Goal: Task Accomplishment & Management: Manage account settings

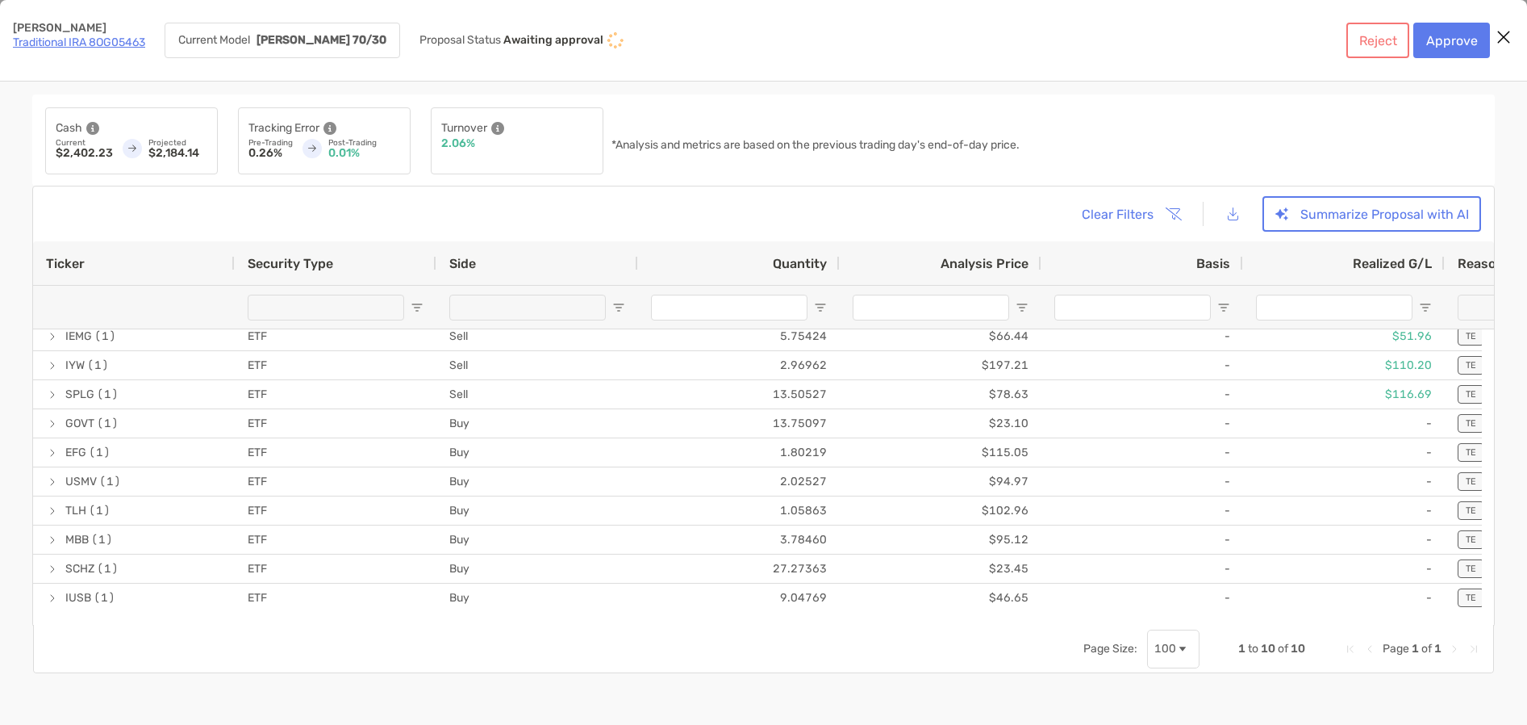
drag, startPoint x: 1218, startPoint y: 257, endPoint x: 1176, endPoint y: 223, distance: 55.1
click at [1345, 211] on button "Summarize Proposal with AI" at bounding box center [1372, 214] width 219 height 36
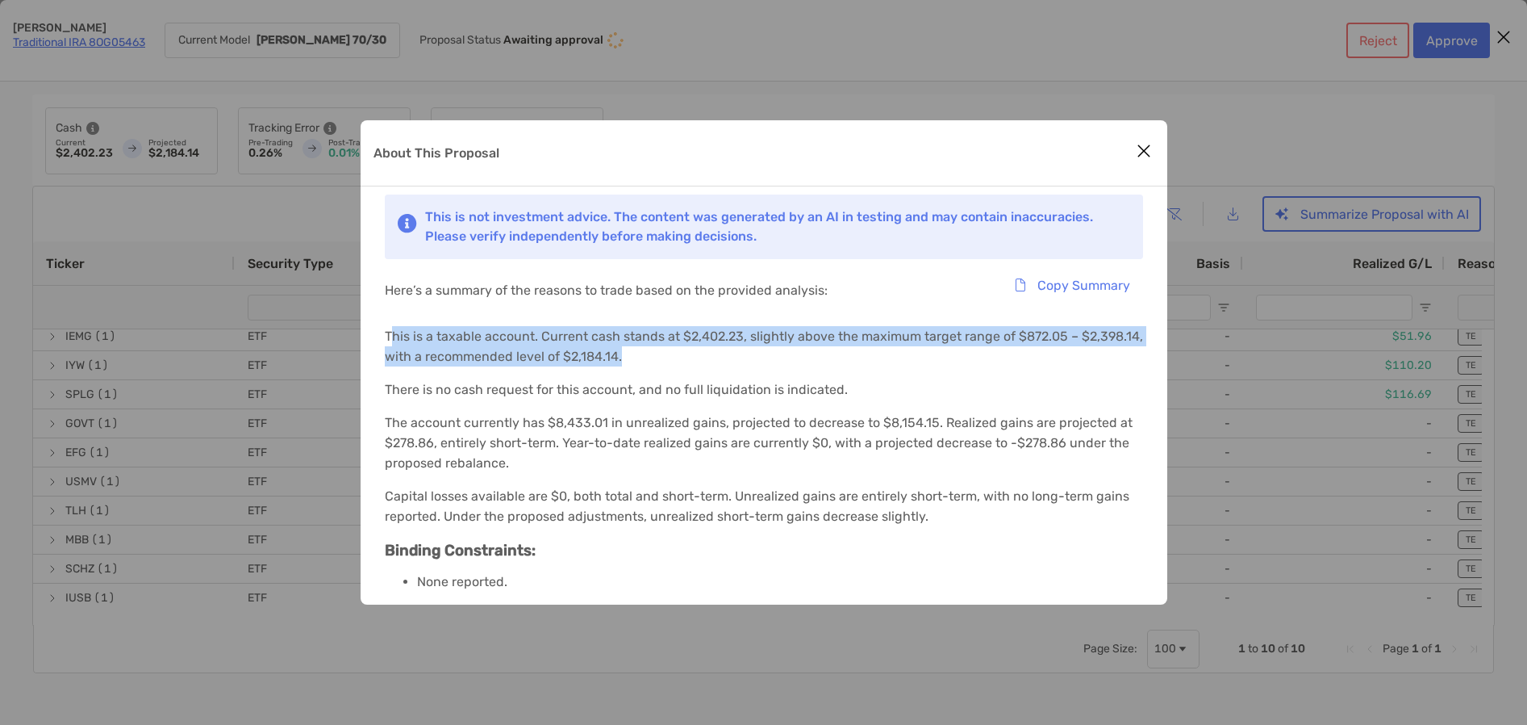
drag, startPoint x: 402, startPoint y: 336, endPoint x: 726, endPoint y: 358, distance: 325.1
click at [726, 358] on p "This is a taxable account. Current cash stands at $2,402.23, slightly above the…" at bounding box center [764, 346] width 758 height 40
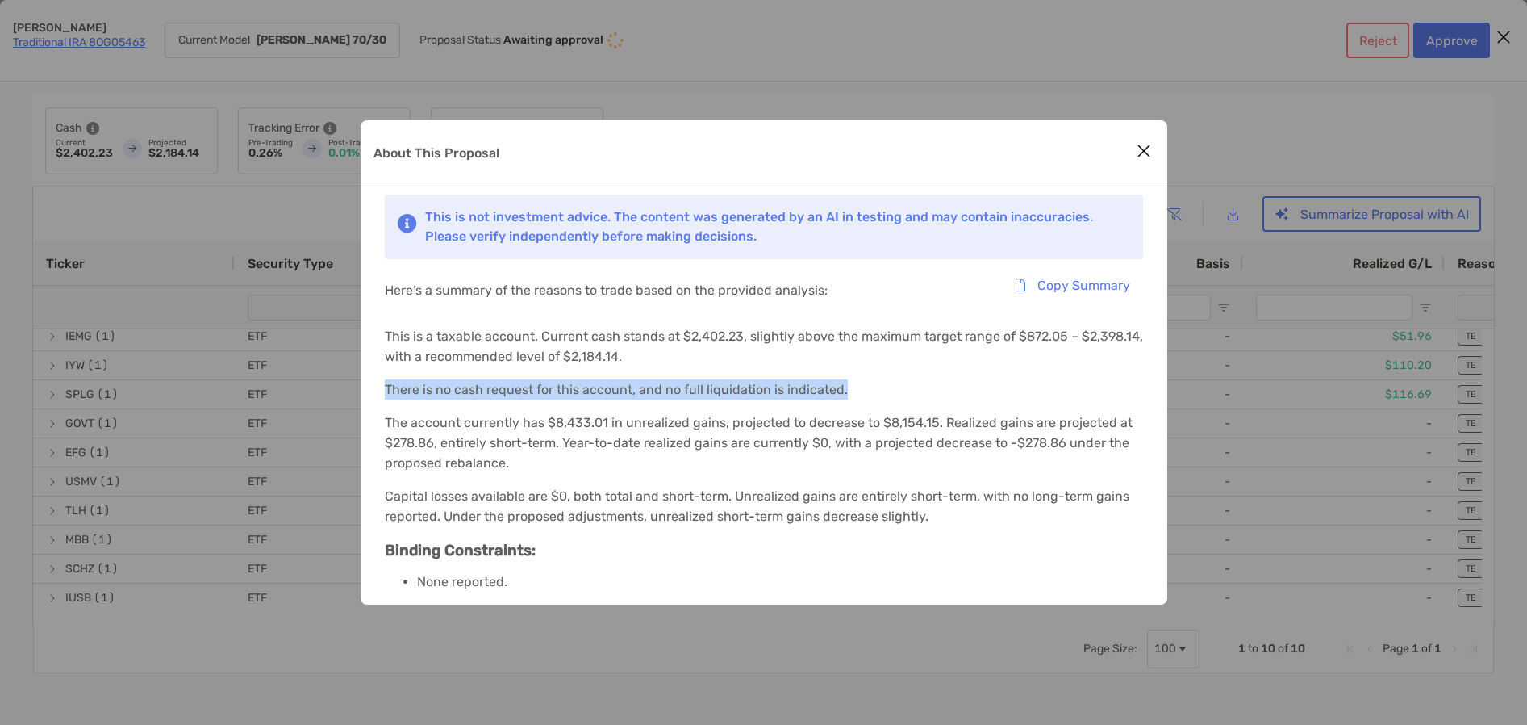
drag, startPoint x: 385, startPoint y: 391, endPoint x: 875, endPoint y: 389, distance: 489.8
click at [876, 389] on p "There is no cash request for this account, and no full liquidation is indicated." at bounding box center [764, 389] width 758 height 20
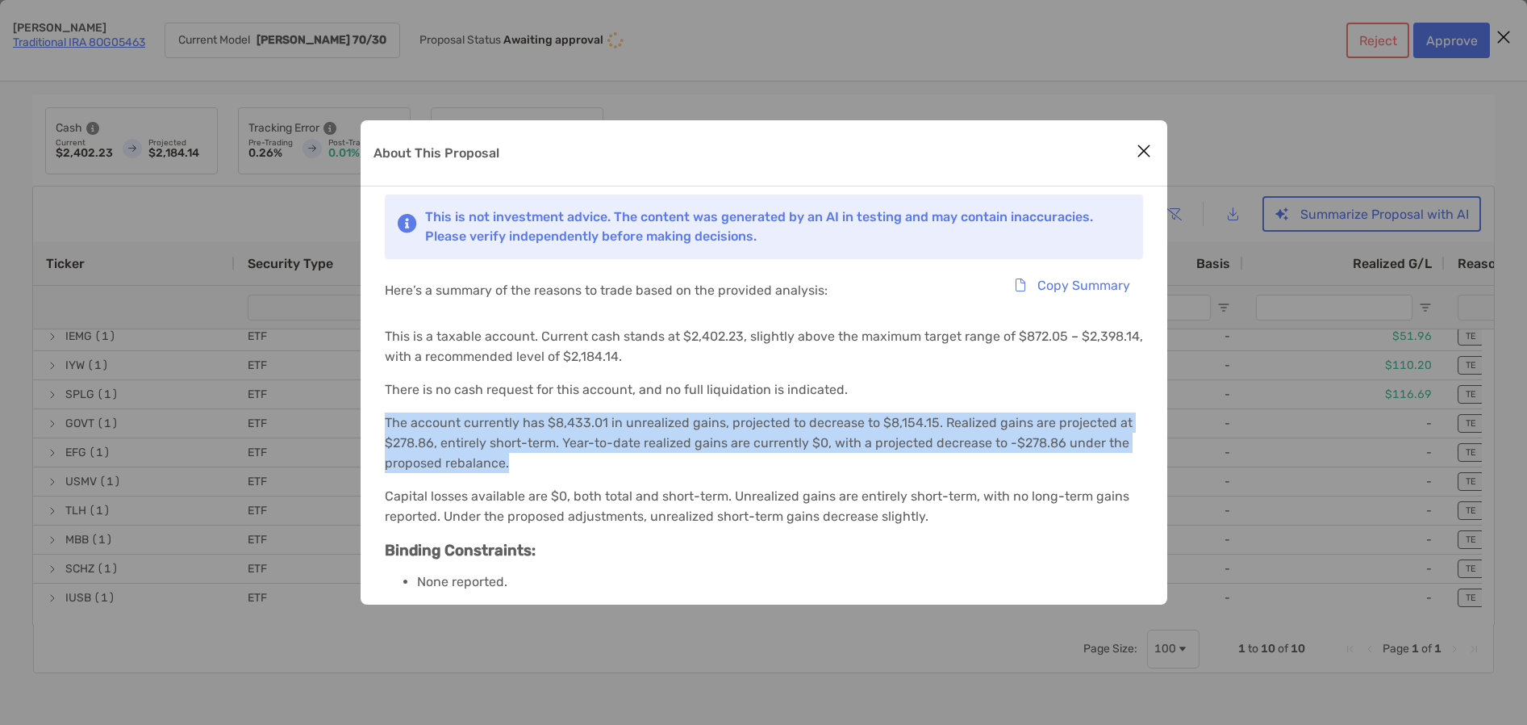
drag, startPoint x: 434, startPoint y: 425, endPoint x: 880, endPoint y: 454, distance: 447.2
click at [880, 454] on p "The account currently has $8,433.01 in unrealized gains, projected to decrease …" at bounding box center [764, 442] width 758 height 61
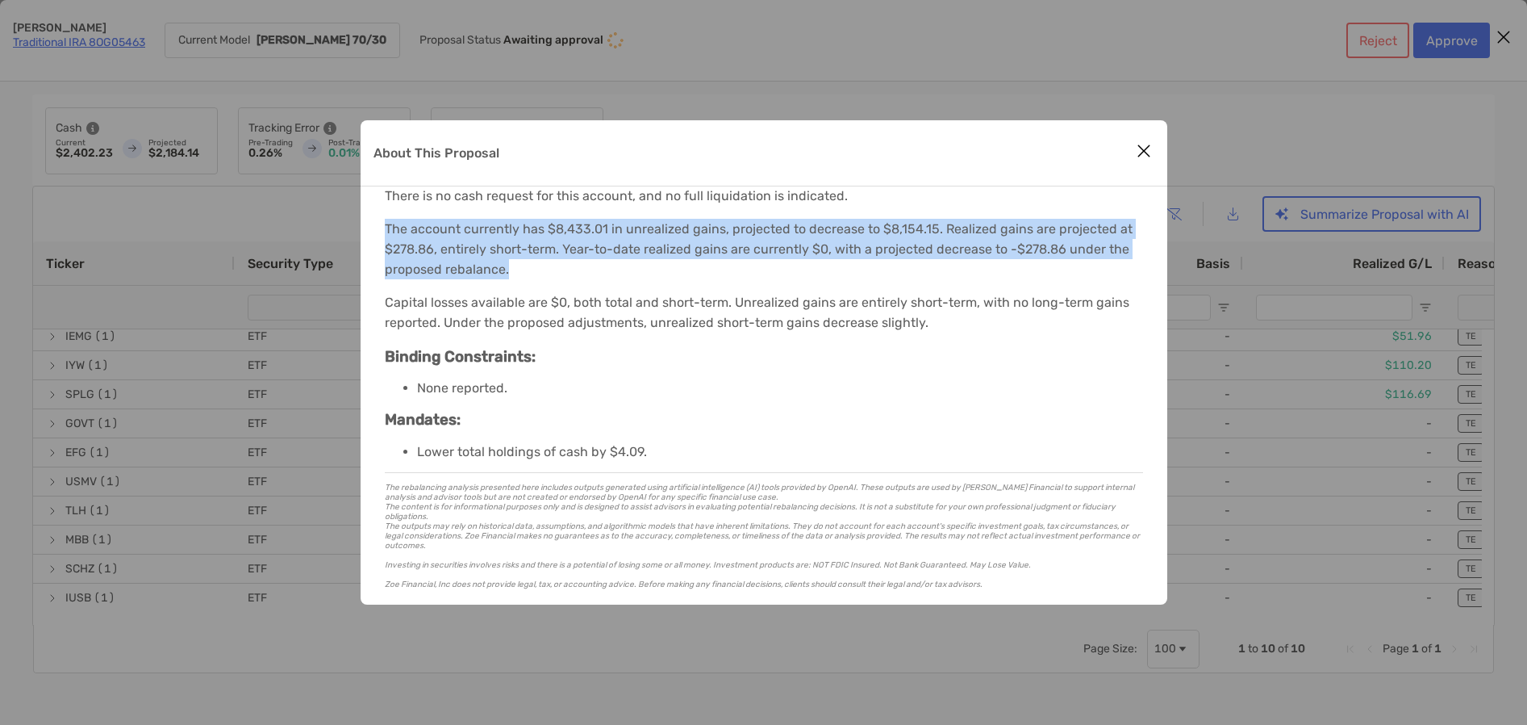
scroll to position [196, 0]
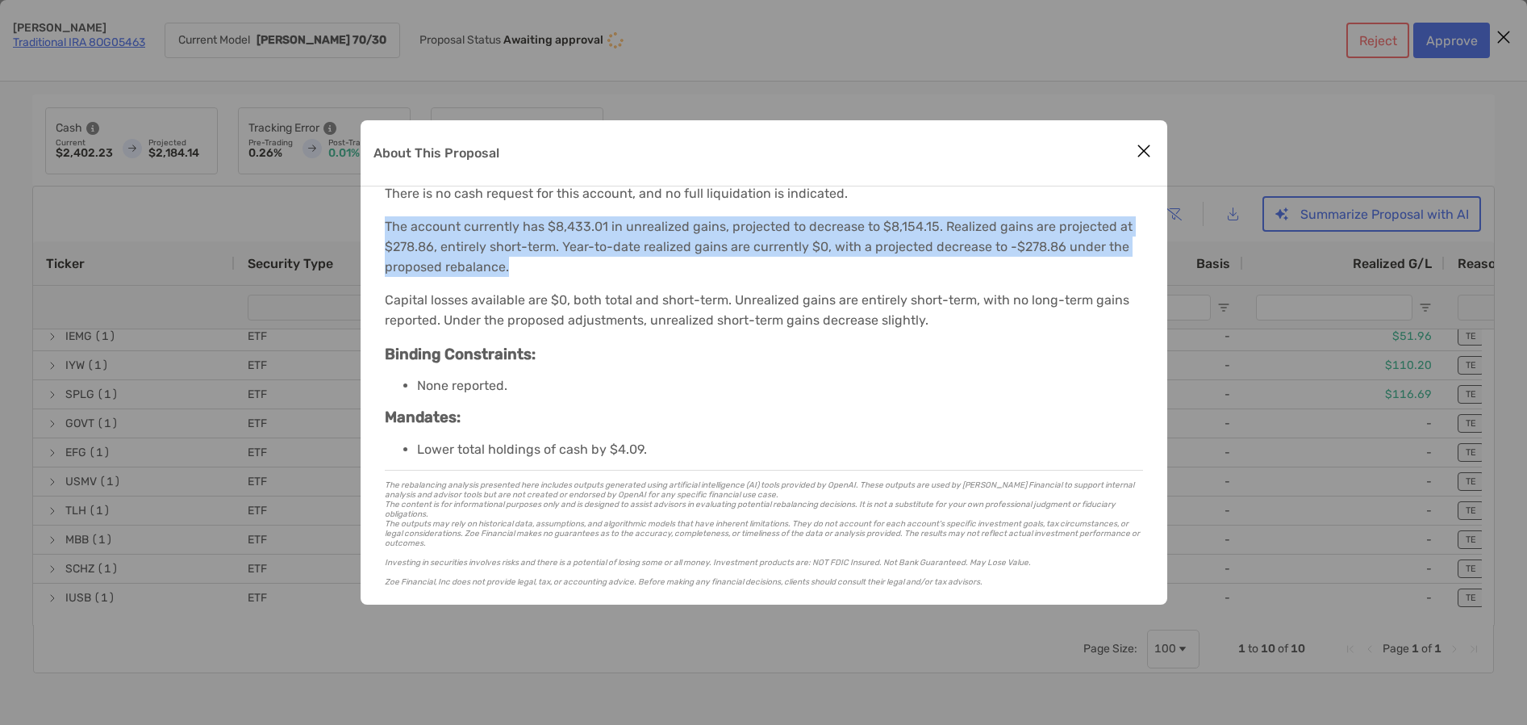
click at [1147, 152] on icon "Close modal" at bounding box center [1144, 150] width 15 height 19
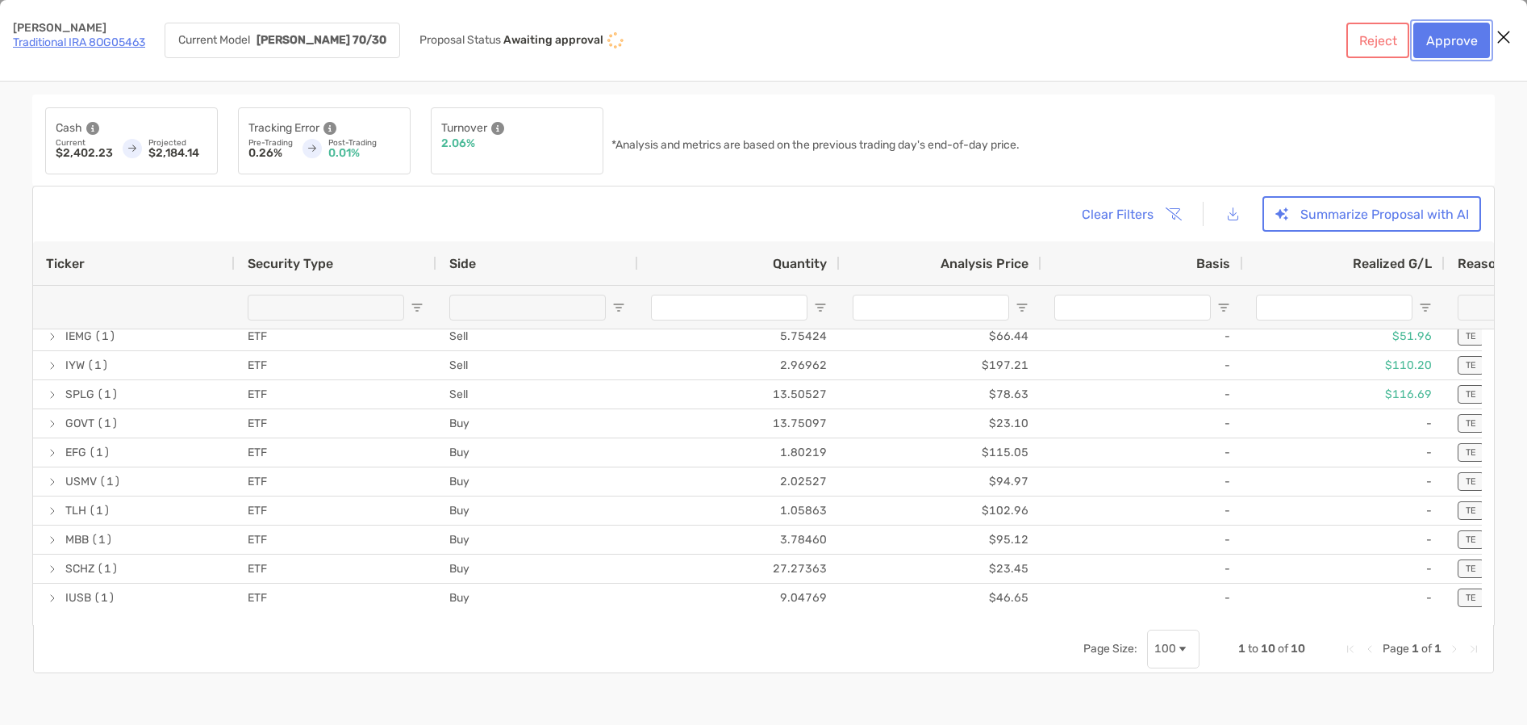
click at [1444, 39] on button "Approve" at bounding box center [1452, 41] width 77 height 36
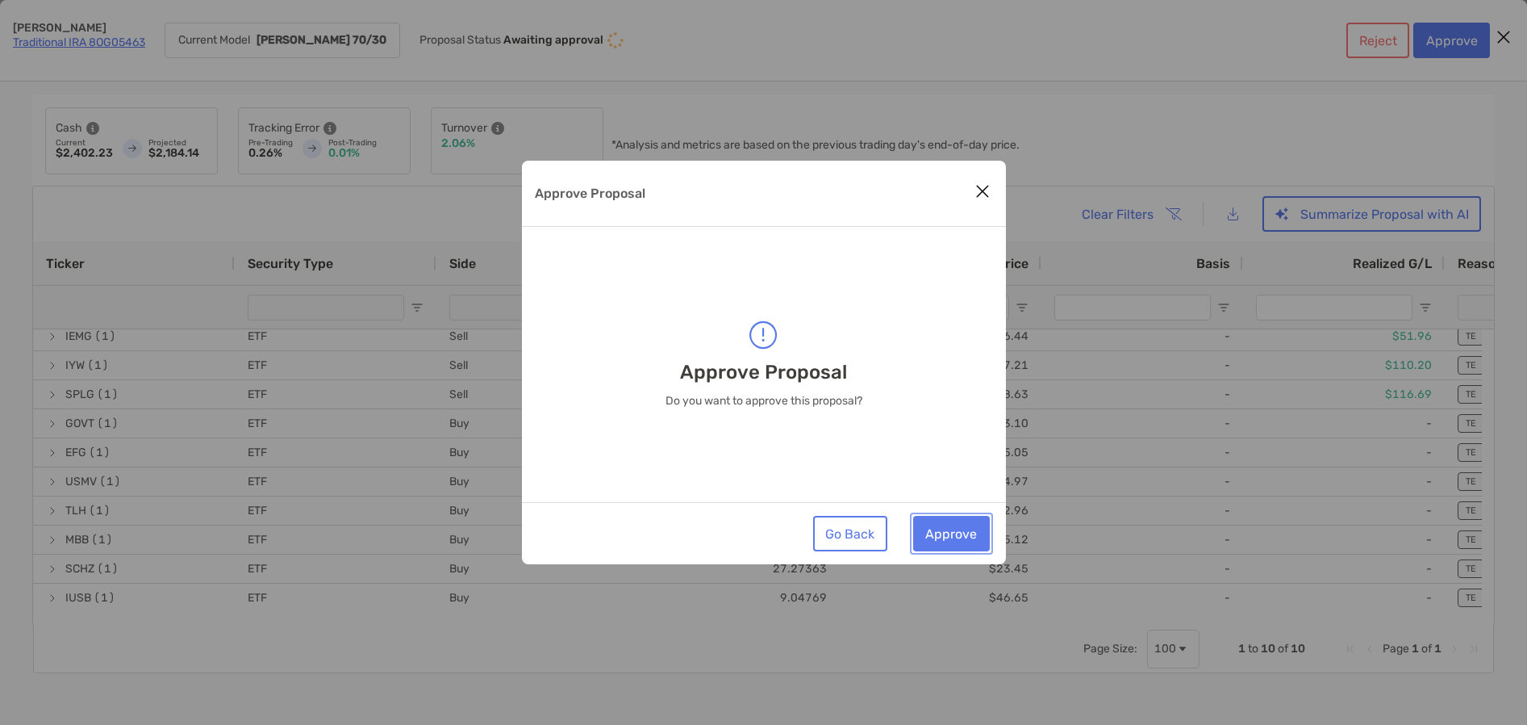
click at [939, 533] on button "Approve" at bounding box center [951, 534] width 77 height 36
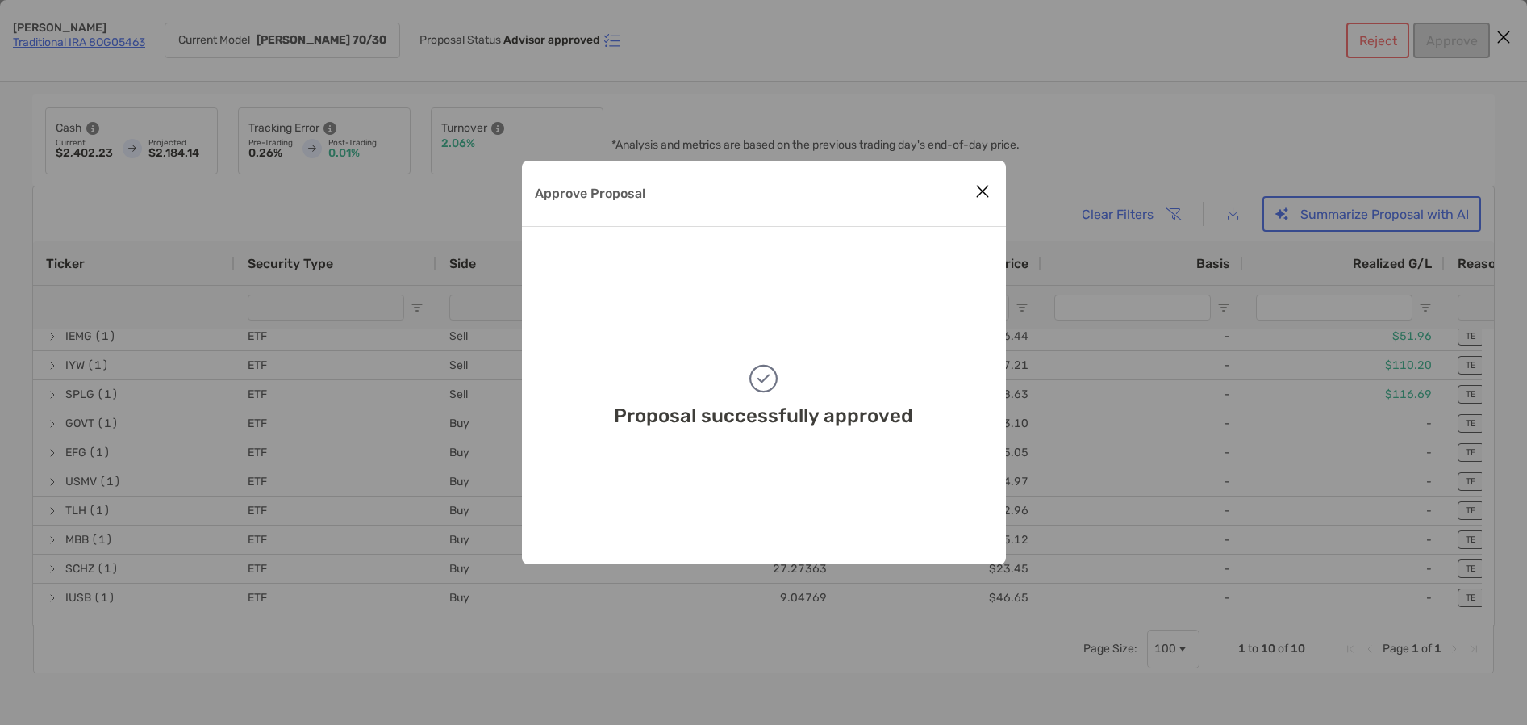
click at [988, 186] on icon "Close modal" at bounding box center [983, 191] width 15 height 19
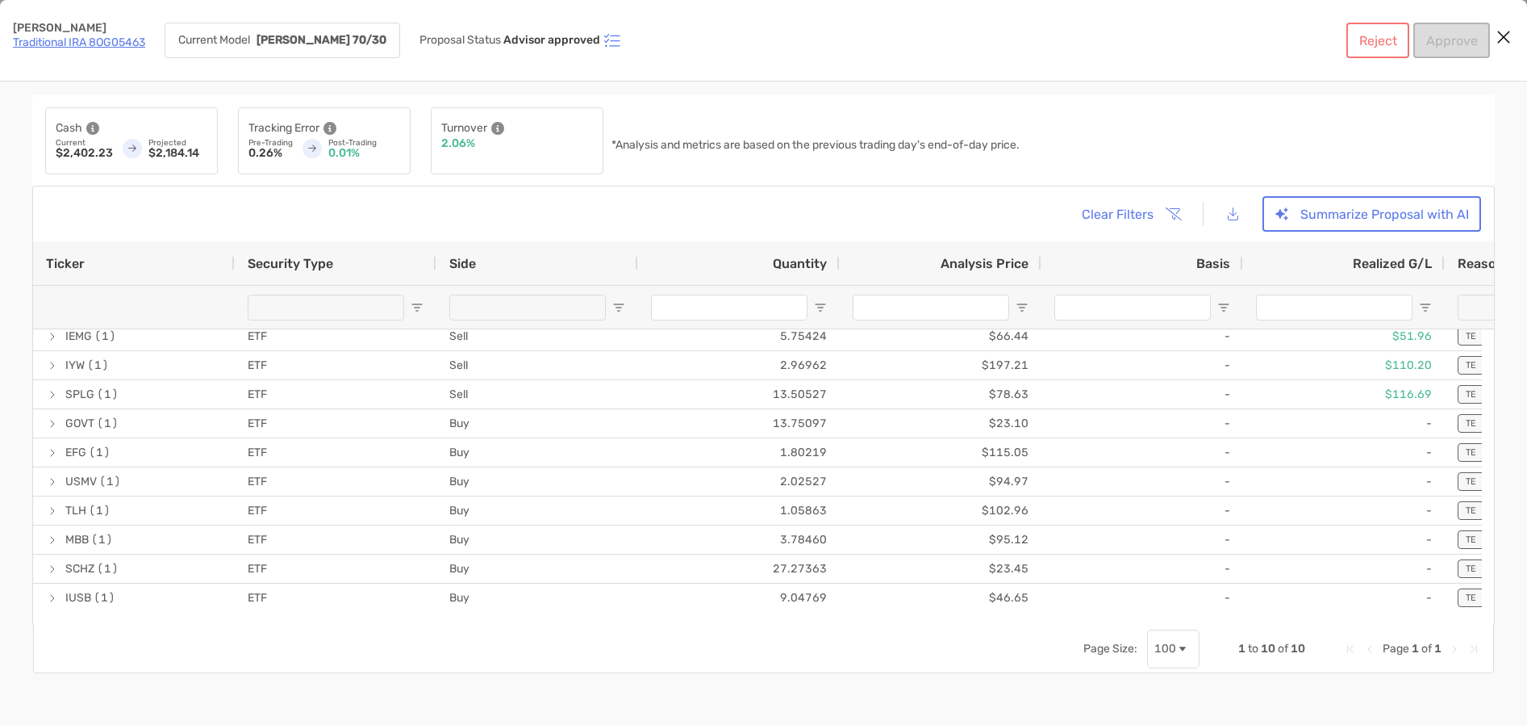
click at [1503, 31] on icon "Close modal" at bounding box center [1504, 36] width 15 height 19
click at [1502, 39] on icon "Close modal" at bounding box center [1504, 36] width 15 height 19
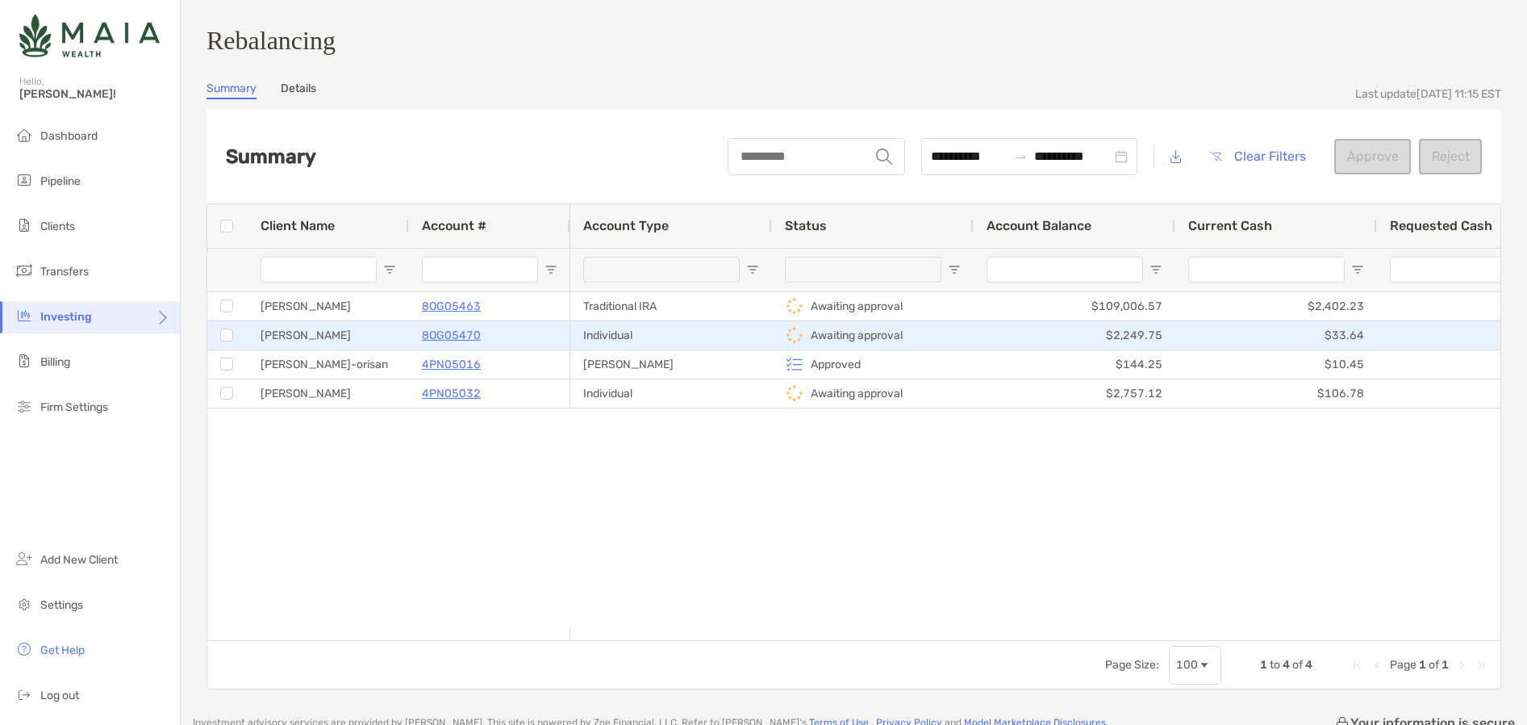
click at [851, 342] on p "Awaiting approval" at bounding box center [857, 335] width 92 height 20
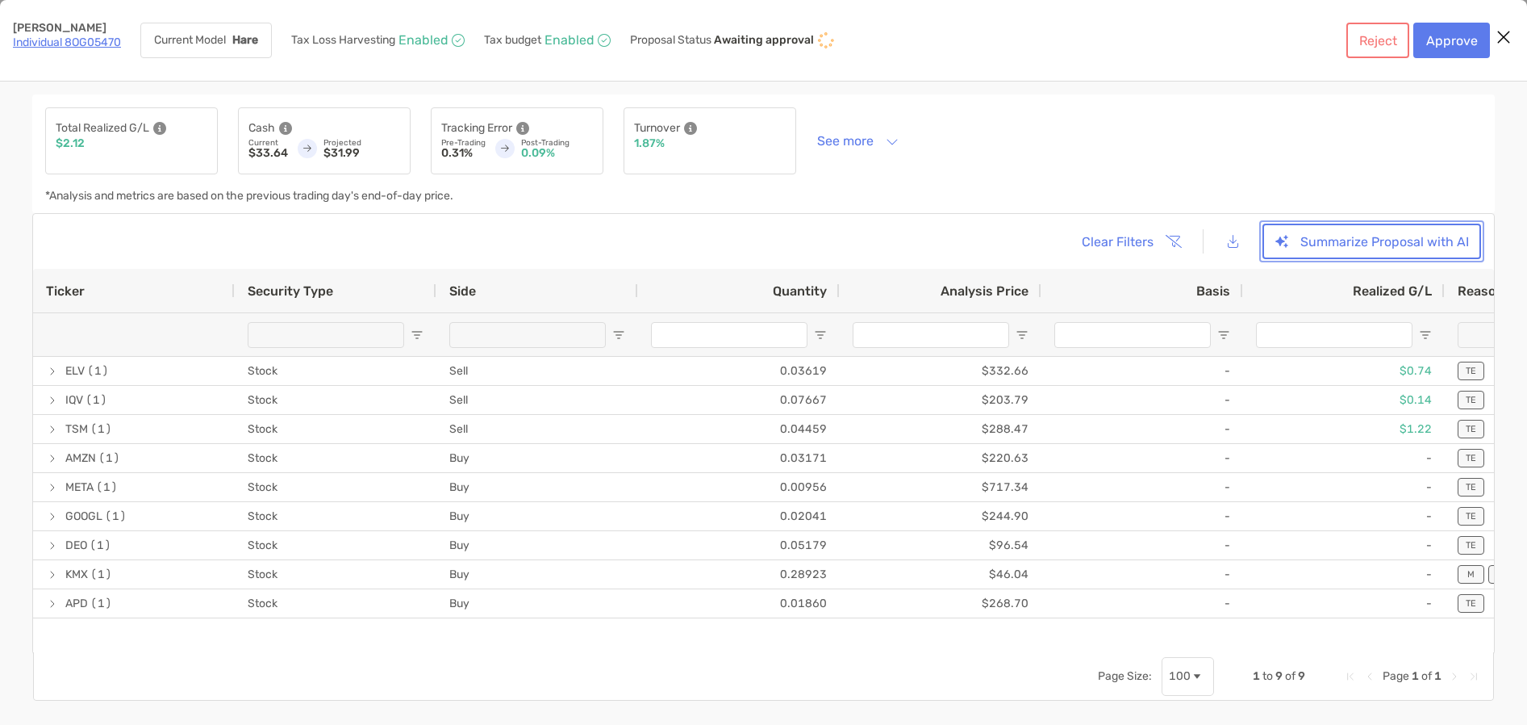
click at [1396, 244] on button "Summarize Proposal with AI" at bounding box center [1372, 242] width 219 height 36
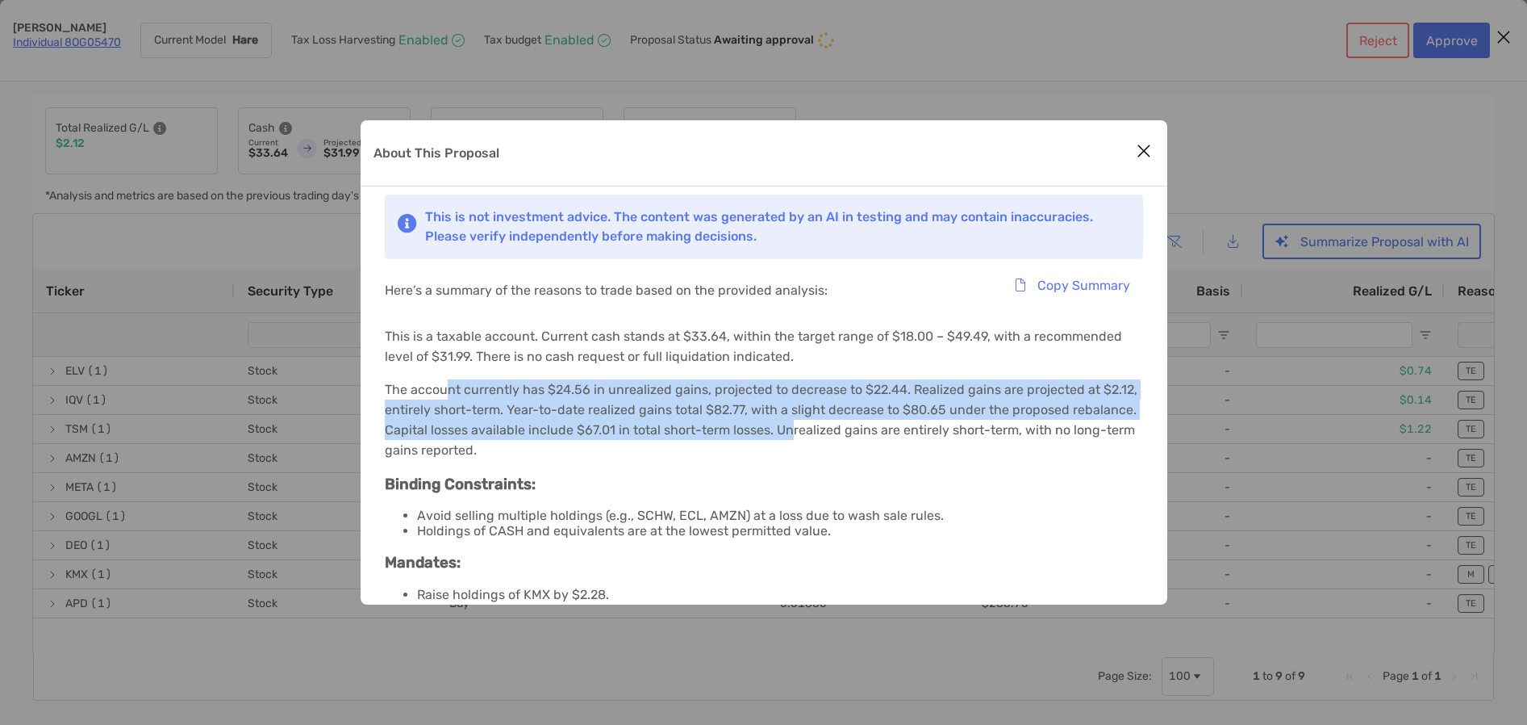
drag, startPoint x: 449, startPoint y: 387, endPoint x: 791, endPoint y: 421, distance: 343.8
click at [791, 421] on p "The account currently has $24.56 in unrealized gains, projected to decrease to …" at bounding box center [764, 419] width 758 height 81
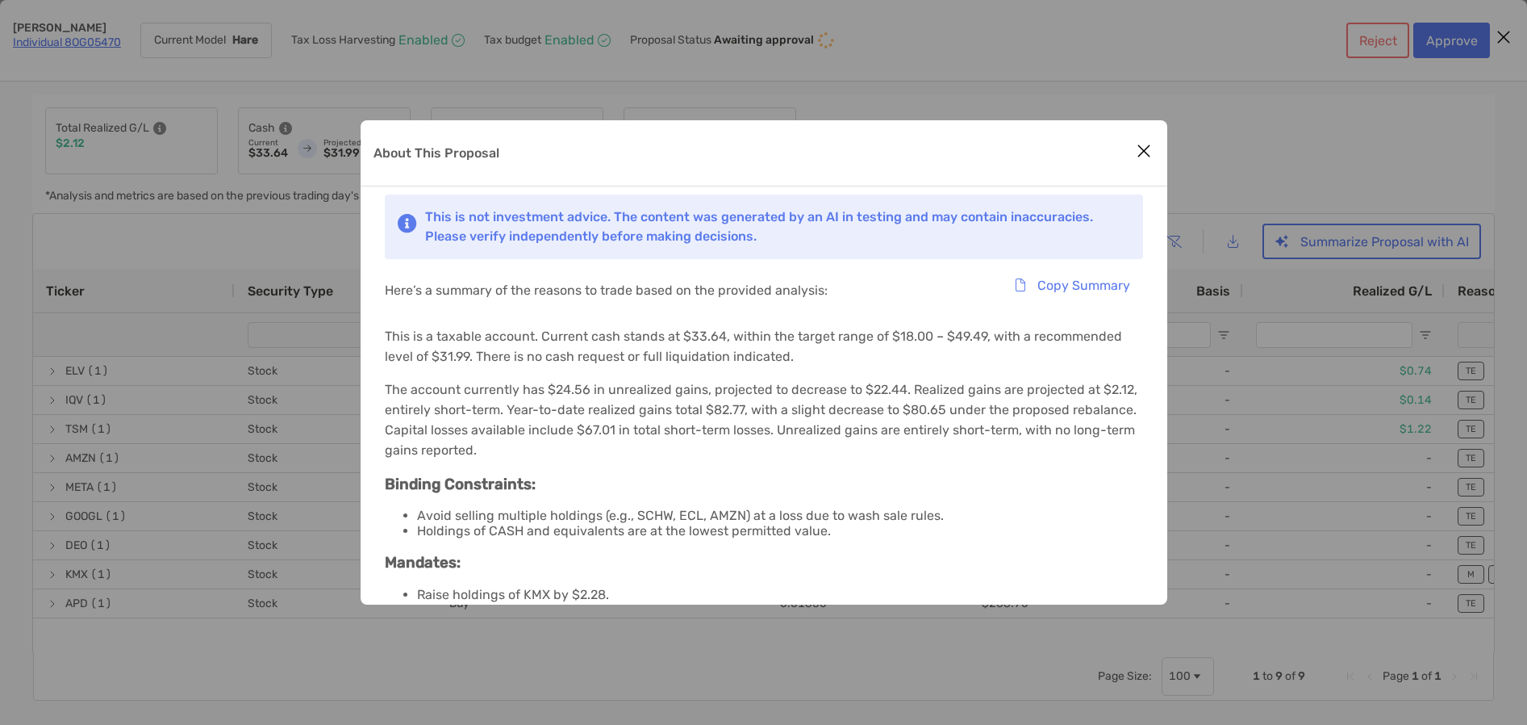
click at [1160, 148] on div "About This Proposal" at bounding box center [764, 153] width 807 height 66
click at [1146, 148] on icon "Close modal" at bounding box center [1144, 150] width 15 height 19
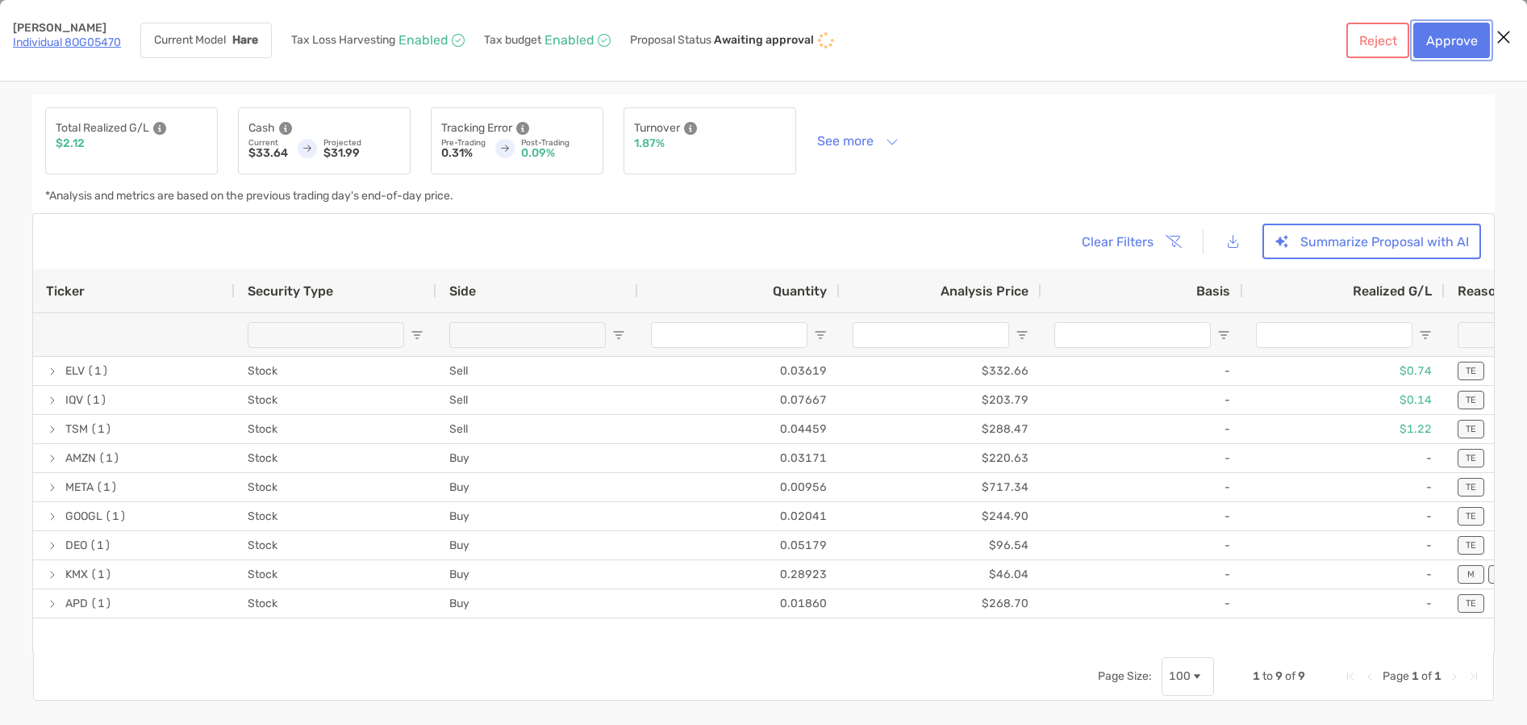
click at [1459, 31] on button "Approve" at bounding box center [1452, 41] width 77 height 36
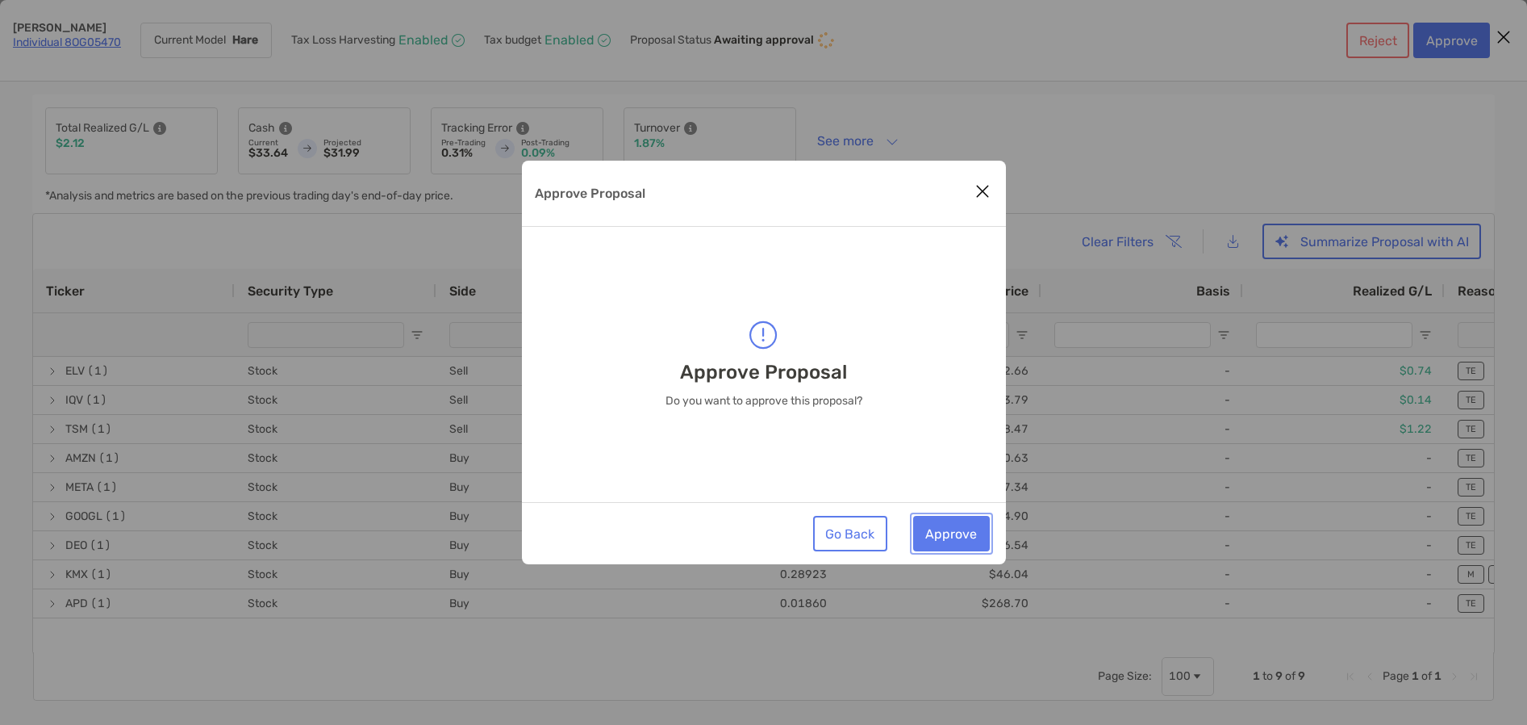
click at [953, 529] on button "Approve" at bounding box center [951, 534] width 77 height 36
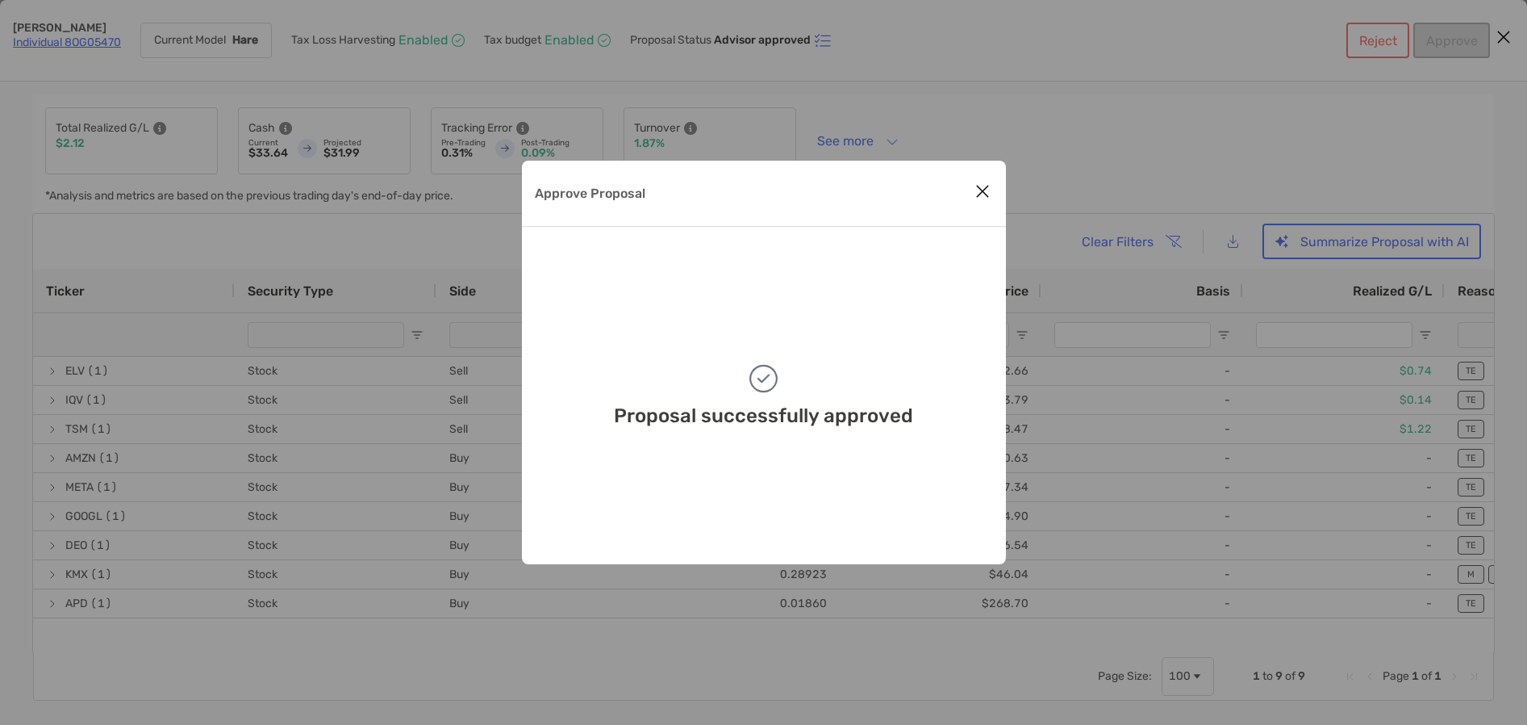
click at [984, 194] on icon "Close modal" at bounding box center [983, 191] width 15 height 19
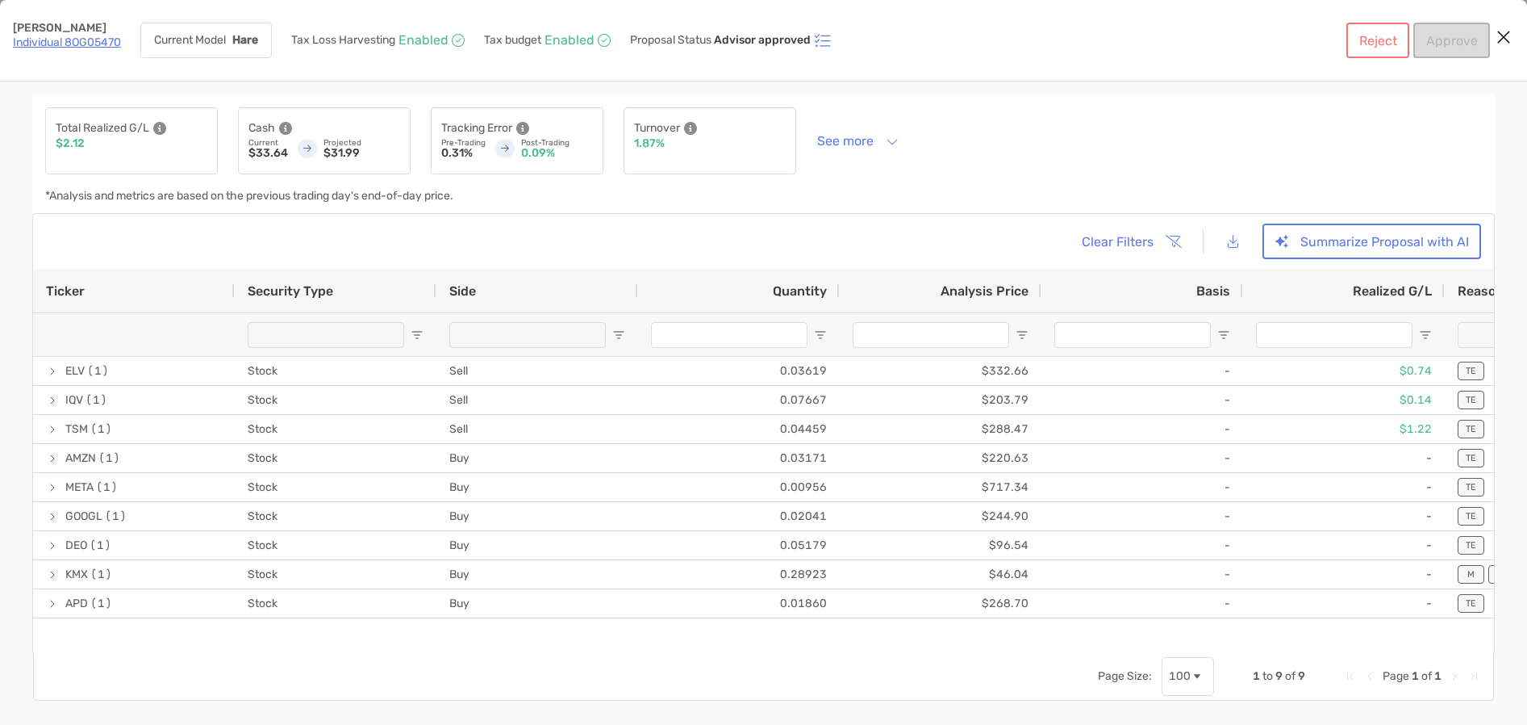
click at [1503, 38] on icon "Close modal" at bounding box center [1504, 36] width 15 height 19
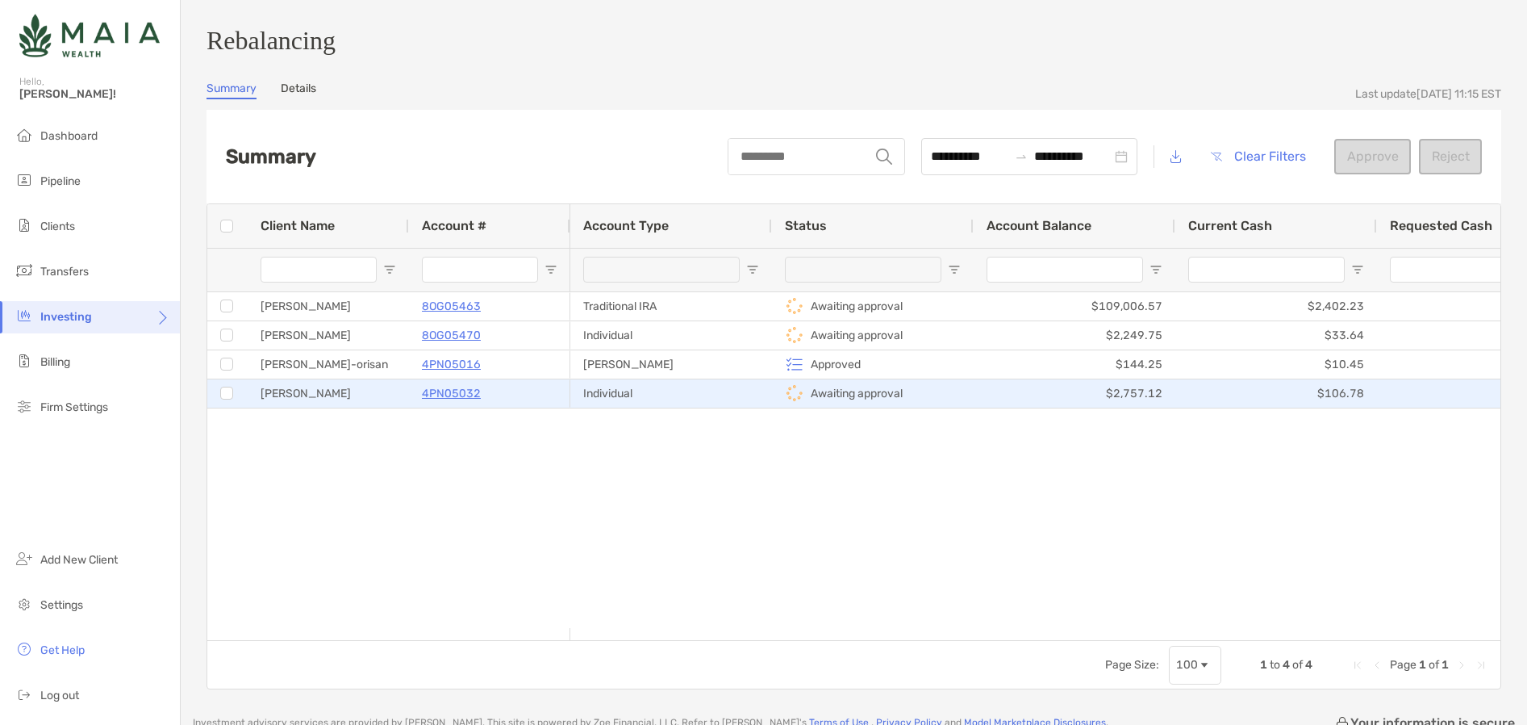
click at [842, 403] on p "Awaiting approval" at bounding box center [857, 393] width 92 height 20
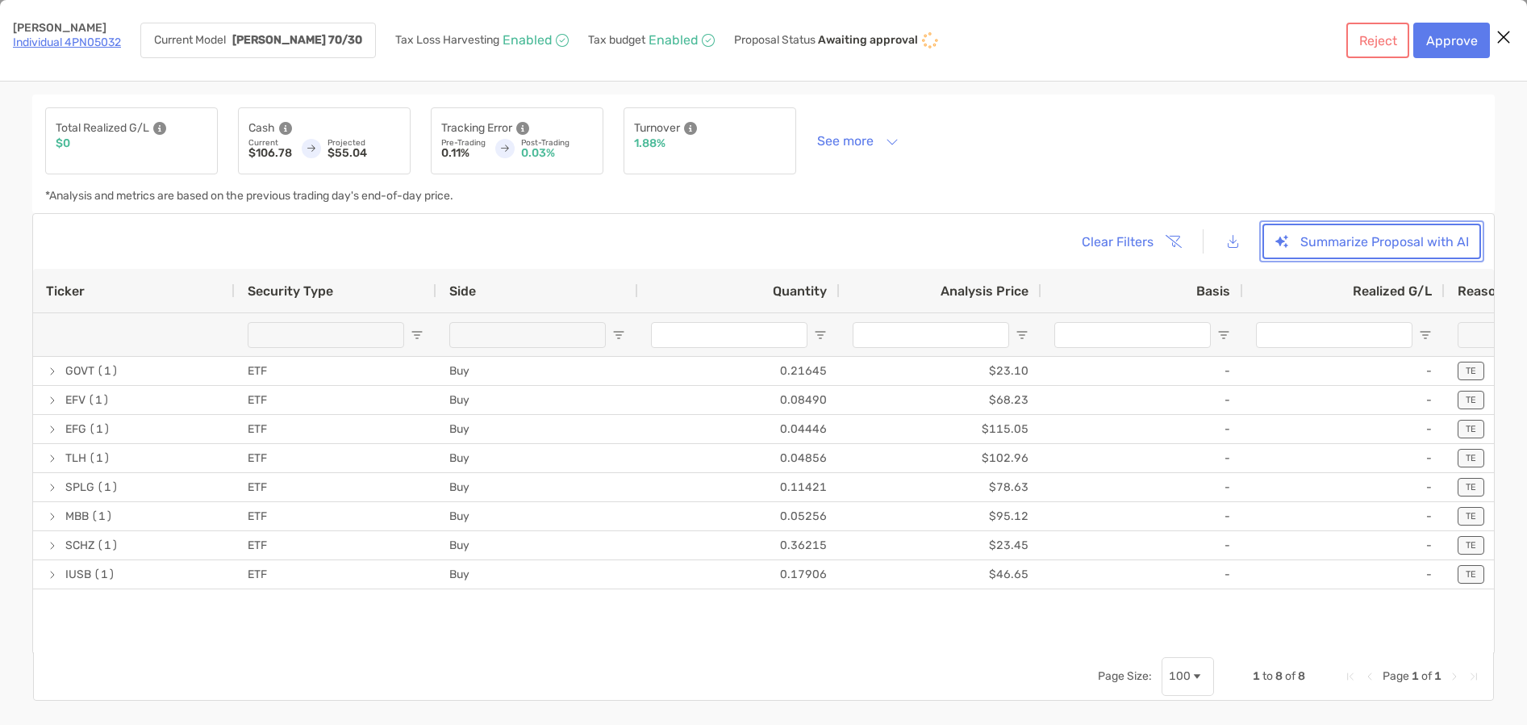
click at [1421, 239] on button "Summarize Proposal with AI" at bounding box center [1372, 242] width 219 height 36
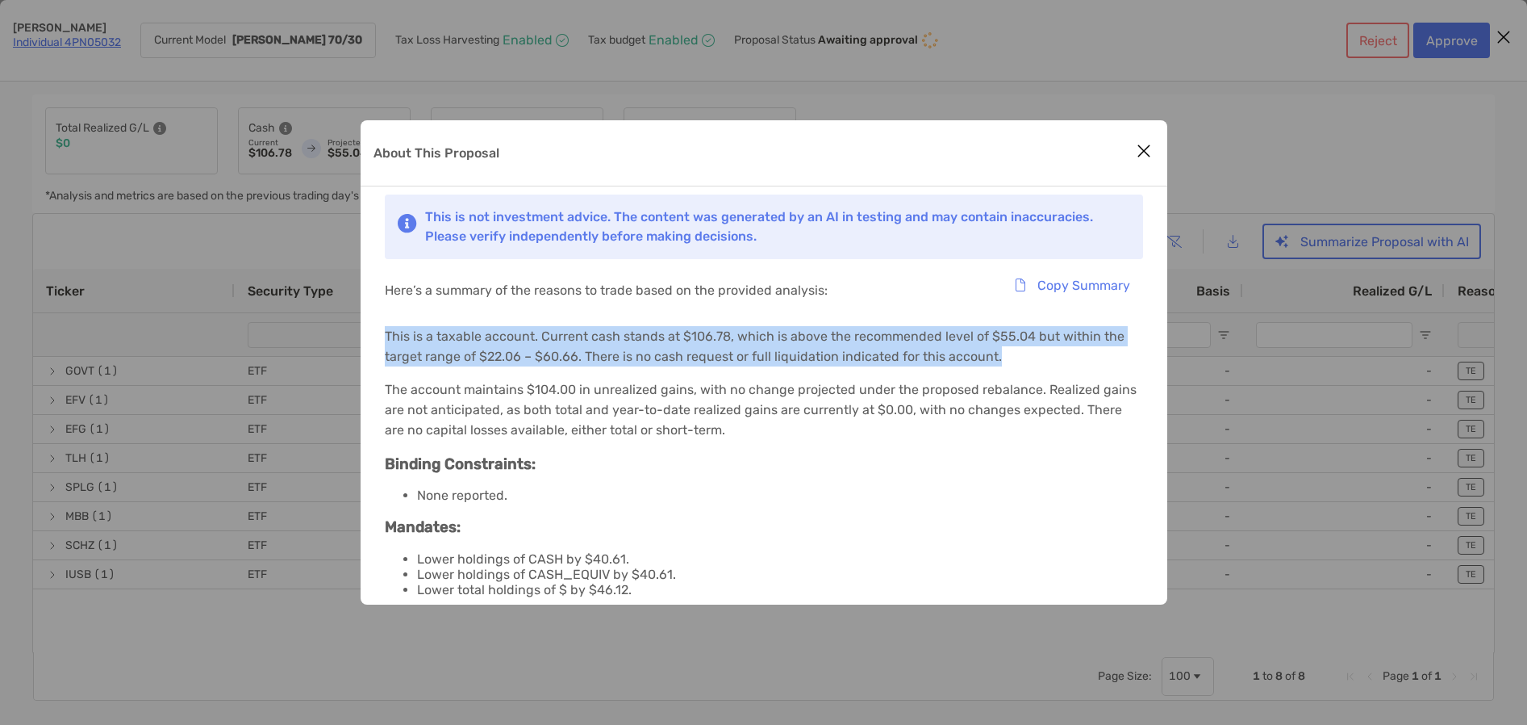
drag, startPoint x: 384, startPoint y: 335, endPoint x: 1047, endPoint y: 353, distance: 663.5
click at [1047, 353] on p "This is a taxable account. Current cash stands at $106.78, which is above the r…" at bounding box center [764, 346] width 758 height 40
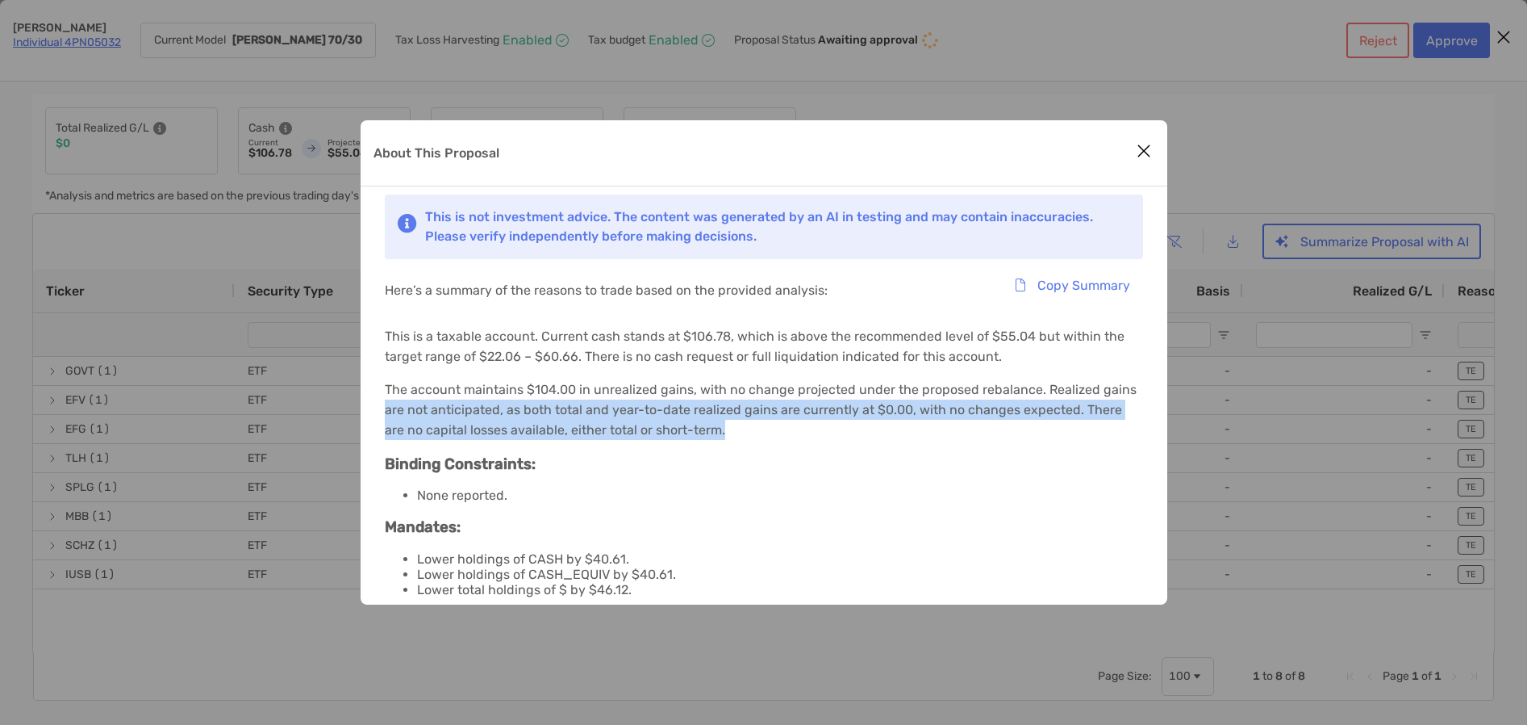
drag, startPoint x: 387, startPoint y: 413, endPoint x: 729, endPoint y: 435, distance: 342.8
click at [729, 435] on p "The account maintains $104.00 in unrealized gains, with no change projected und…" at bounding box center [764, 409] width 758 height 61
click at [1142, 151] on icon "Close modal" at bounding box center [1144, 150] width 15 height 19
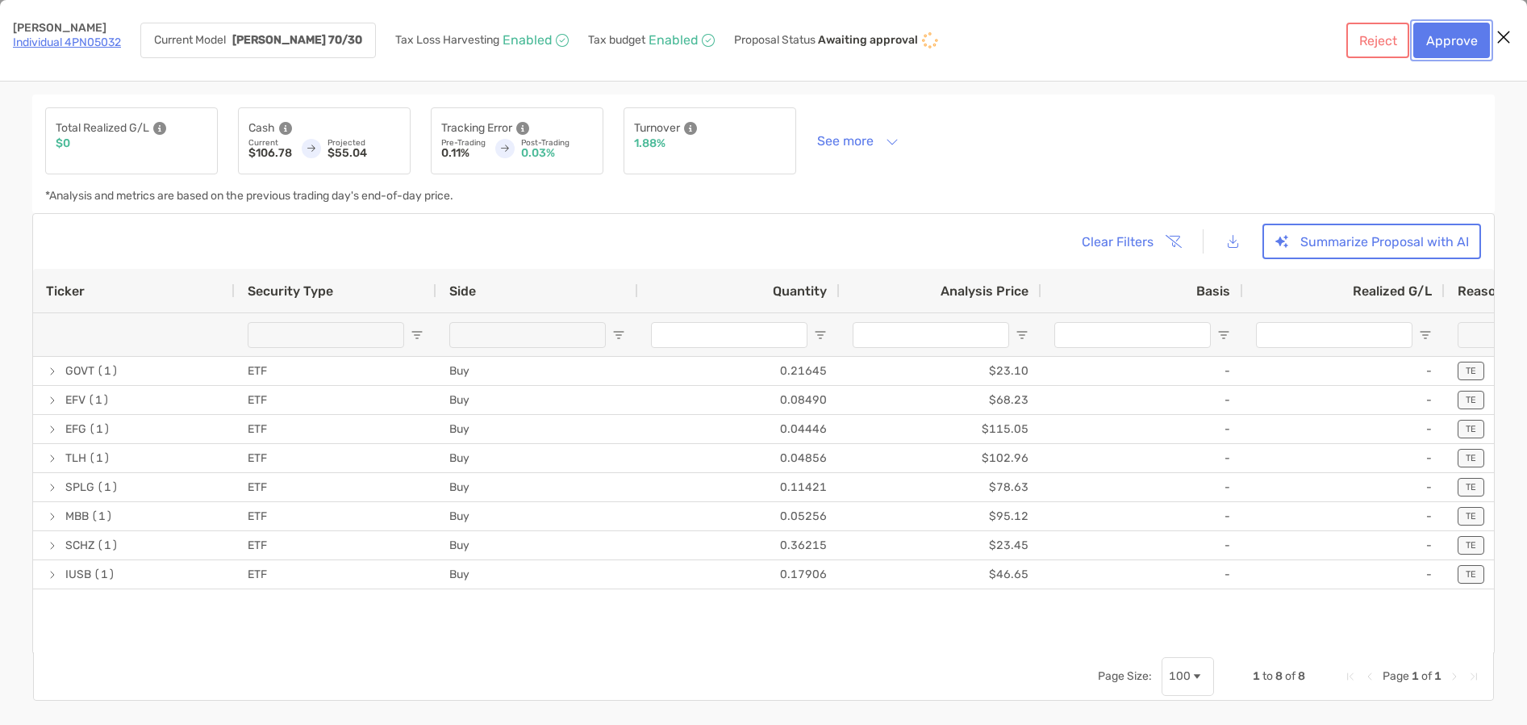
click at [1452, 48] on button "Approve" at bounding box center [1452, 41] width 77 height 36
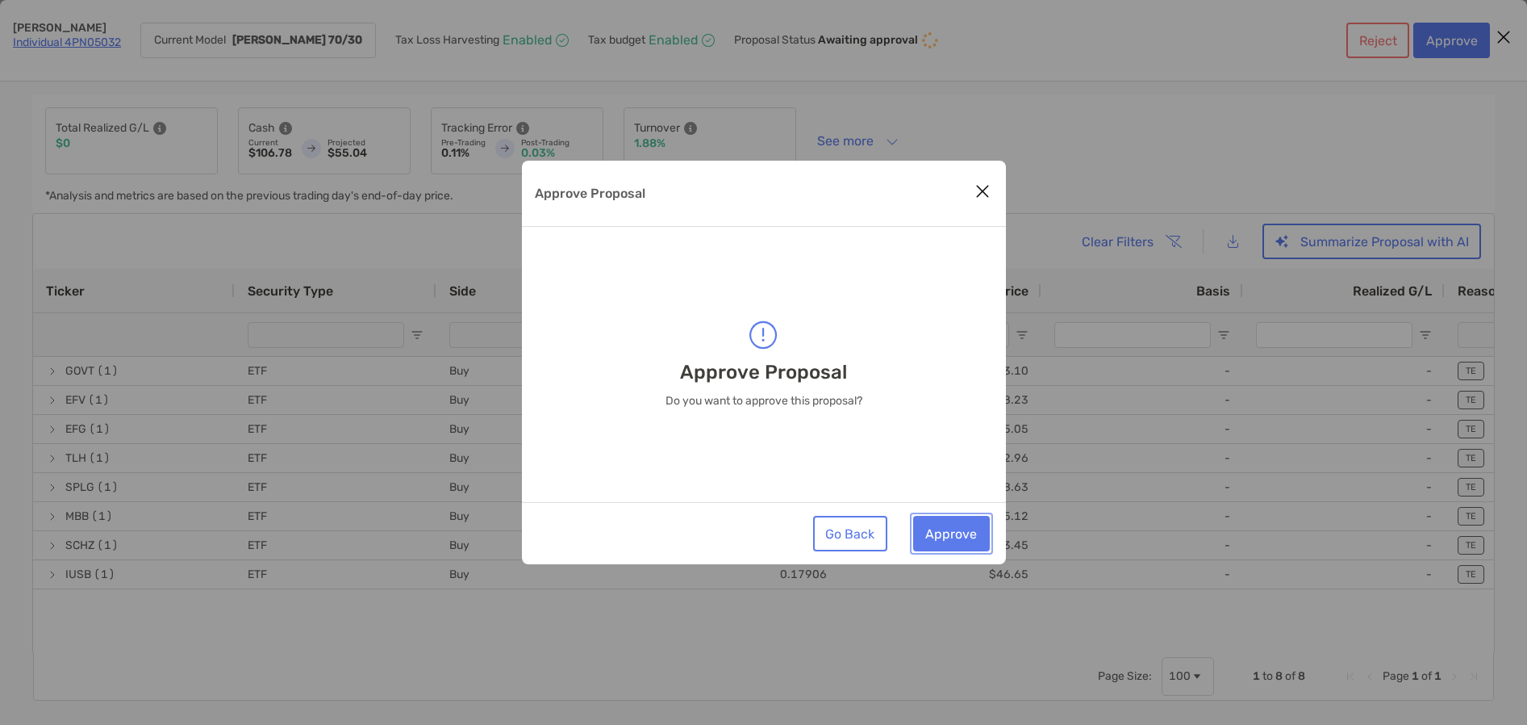
click at [960, 531] on button "Approve" at bounding box center [951, 534] width 77 height 36
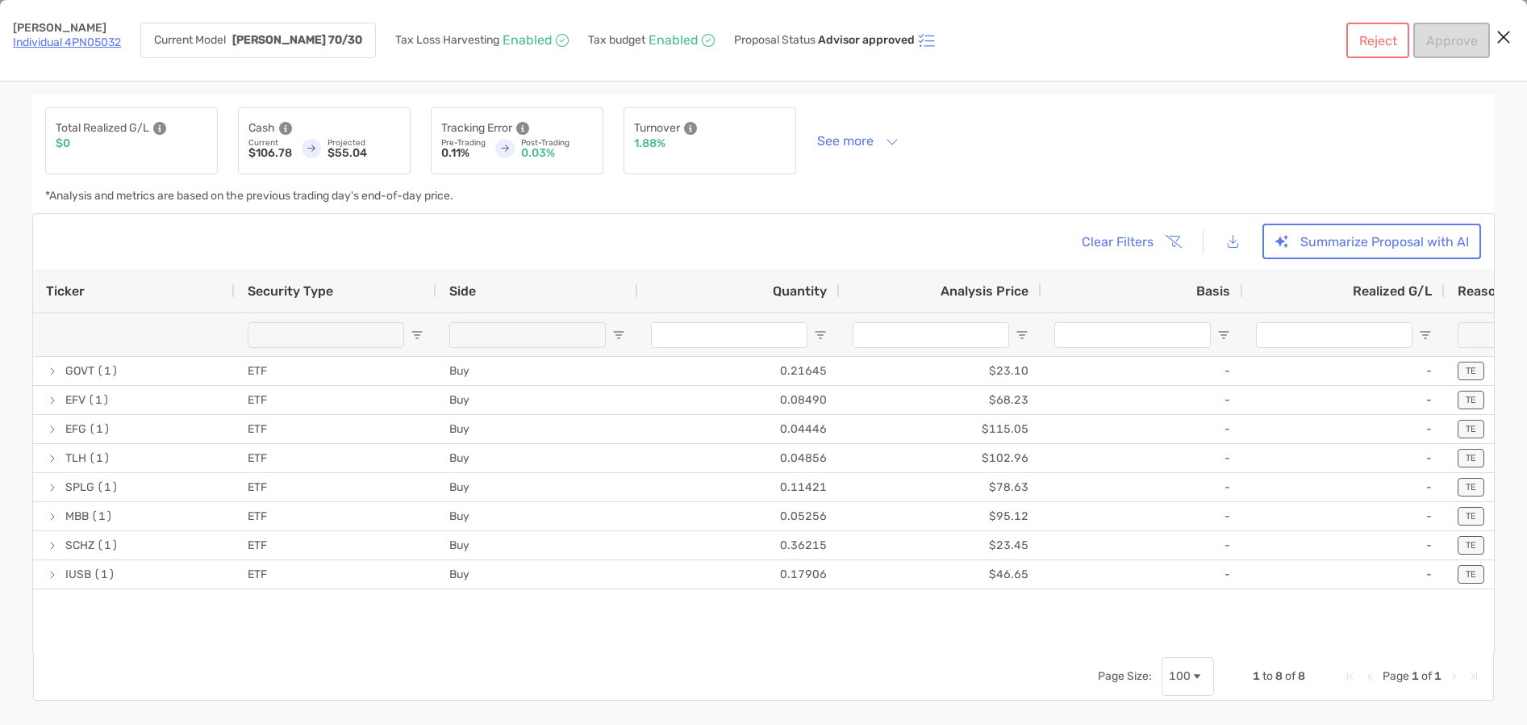
click at [1506, 36] on icon "Close modal" at bounding box center [1504, 36] width 15 height 19
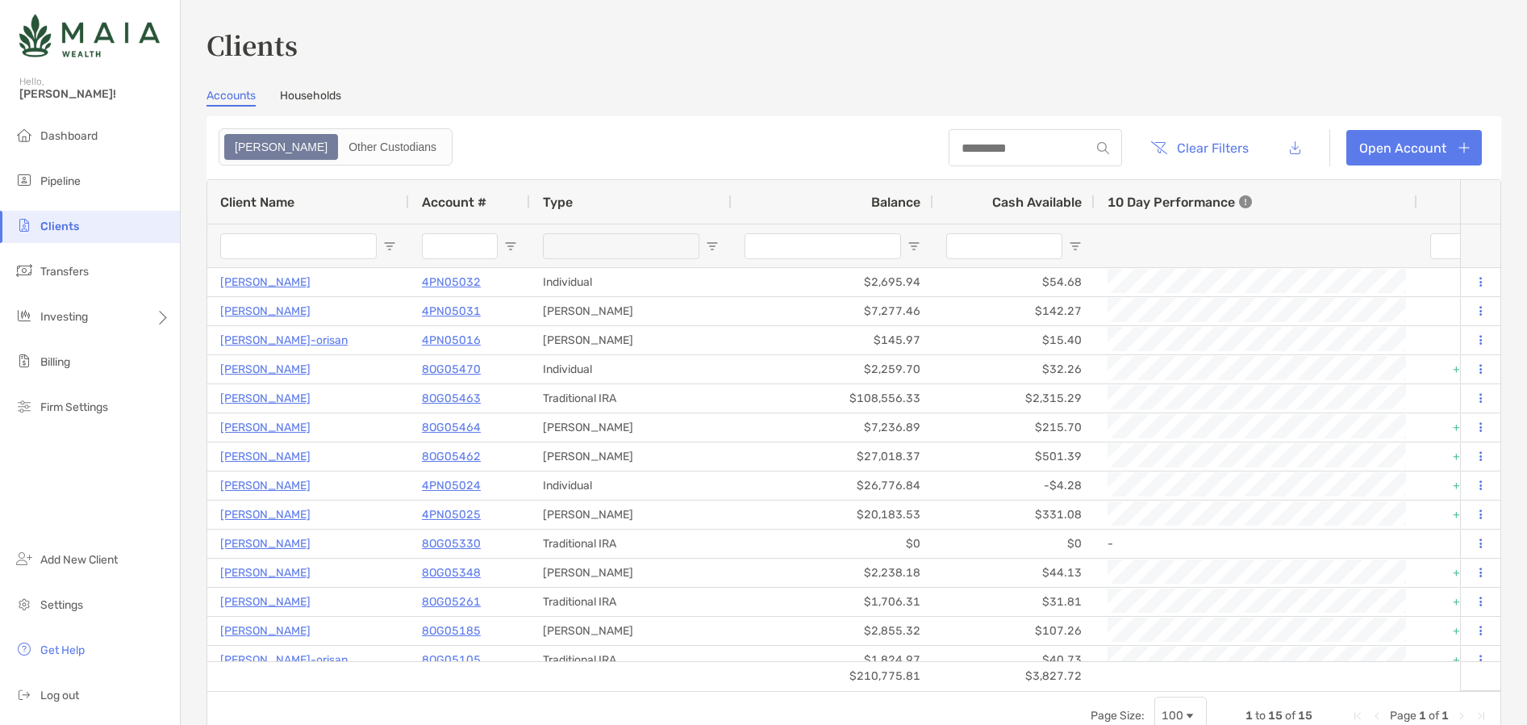
scroll to position [72, 0]
